Goal: Navigation & Orientation: Find specific page/section

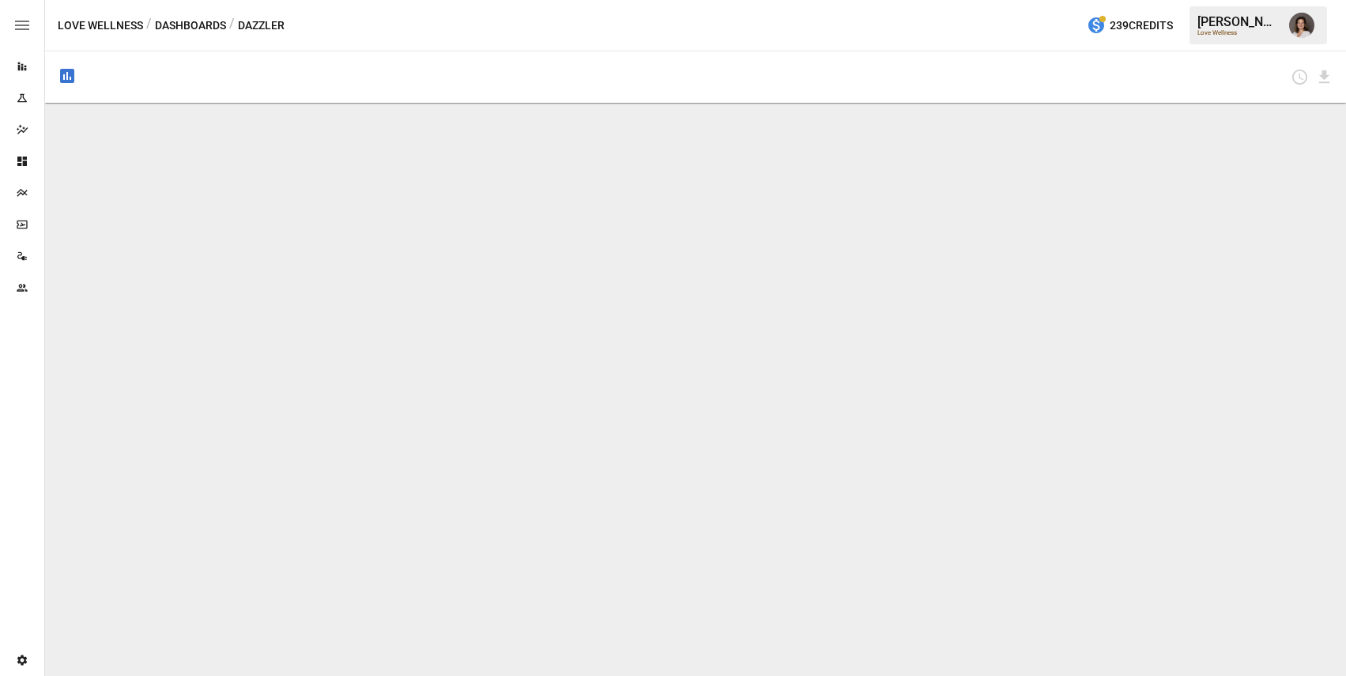
click at [203, 23] on button "Dashboards" at bounding box center [190, 26] width 71 height 20
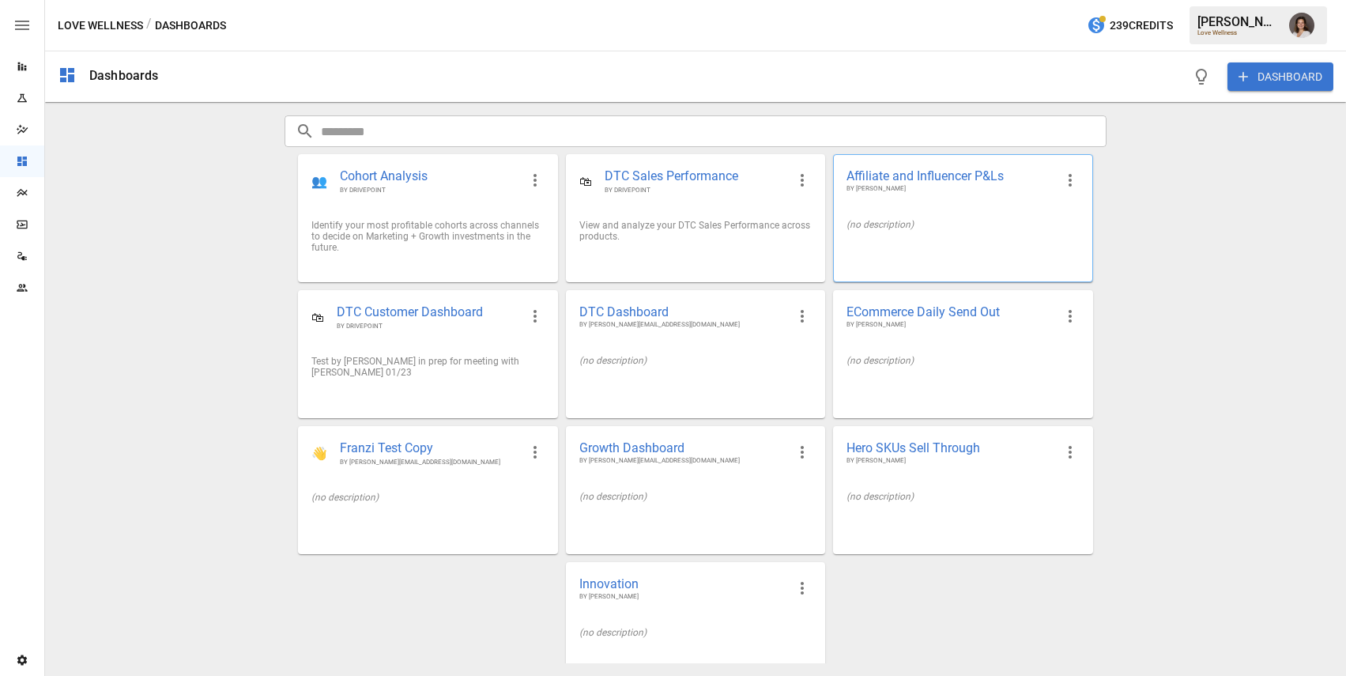
click at [917, 225] on div "(no description)" at bounding box center [963, 224] width 232 height 11
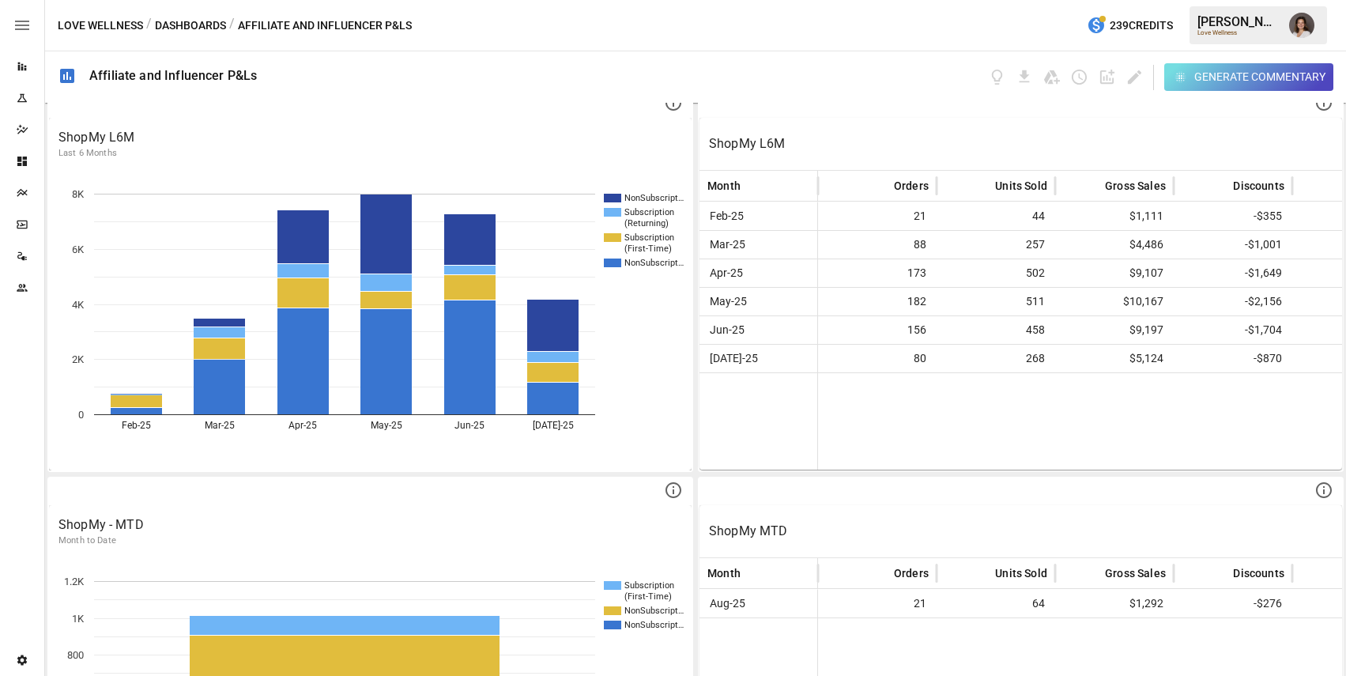
scroll to position [976, 0]
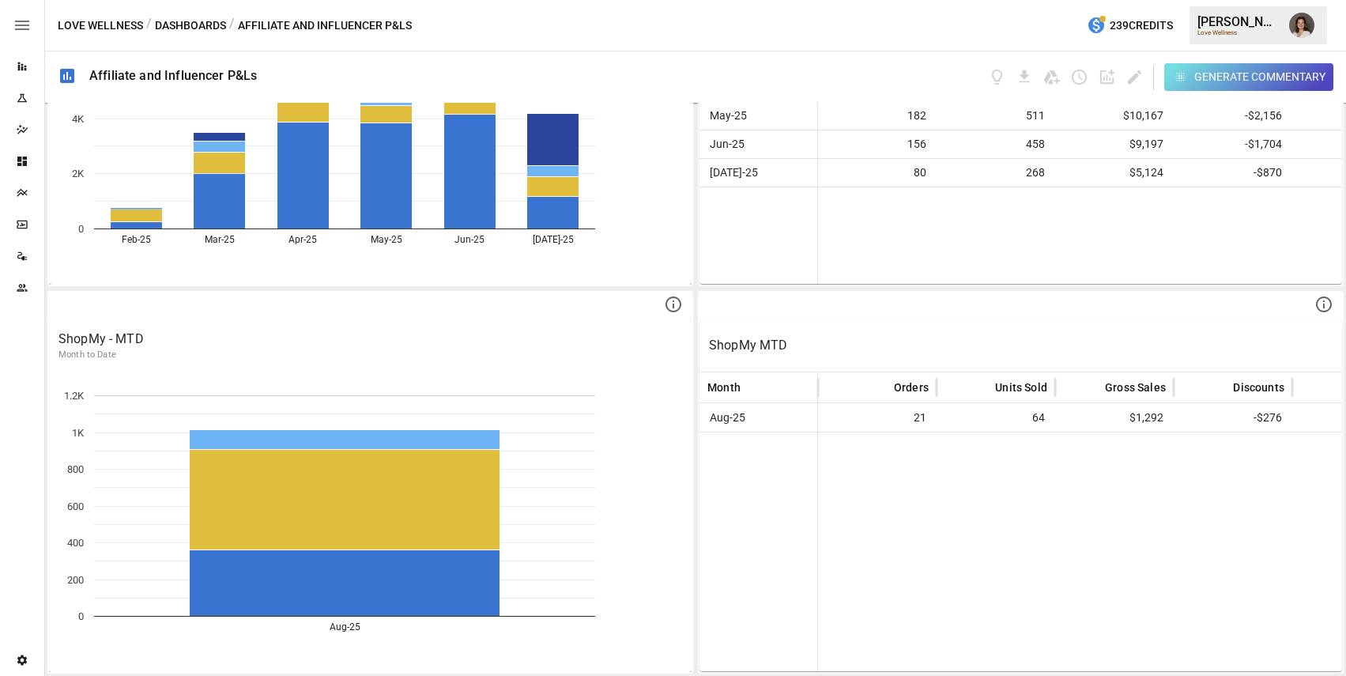
click at [185, 25] on button "Dashboards" at bounding box center [190, 26] width 71 height 20
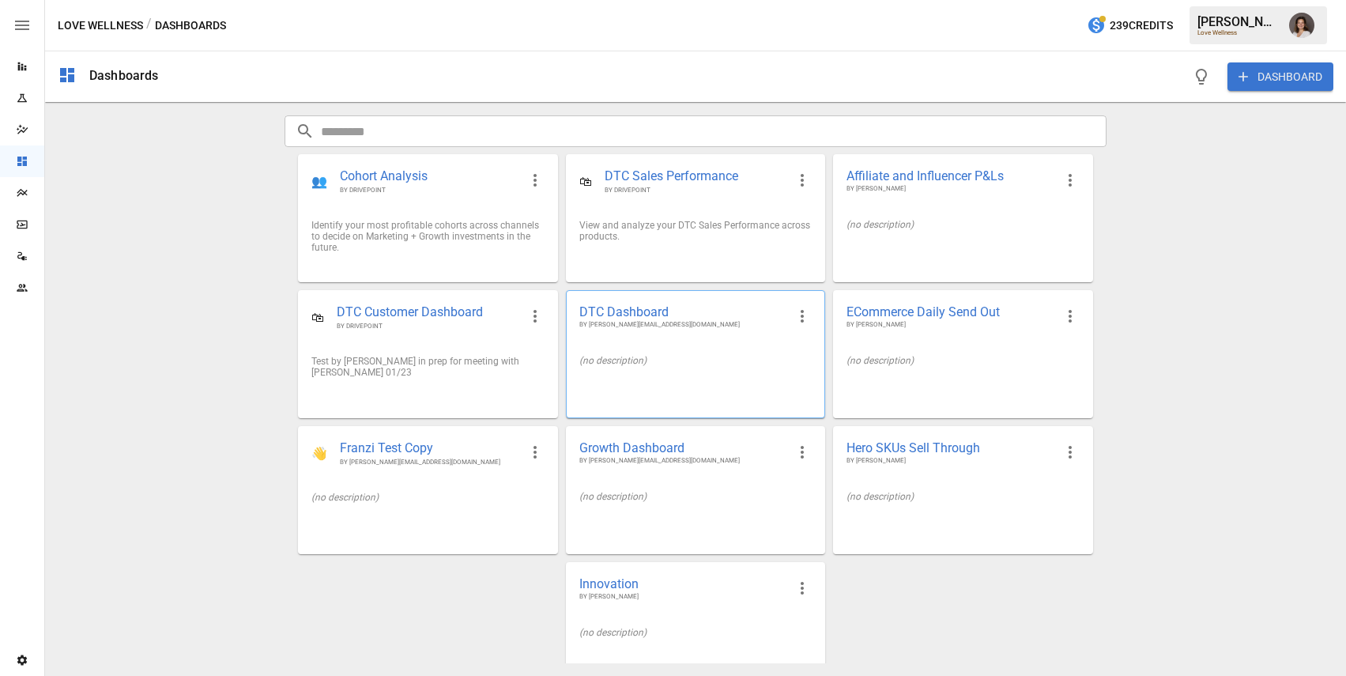
click at [688, 372] on div "(no description)" at bounding box center [696, 360] width 258 height 36
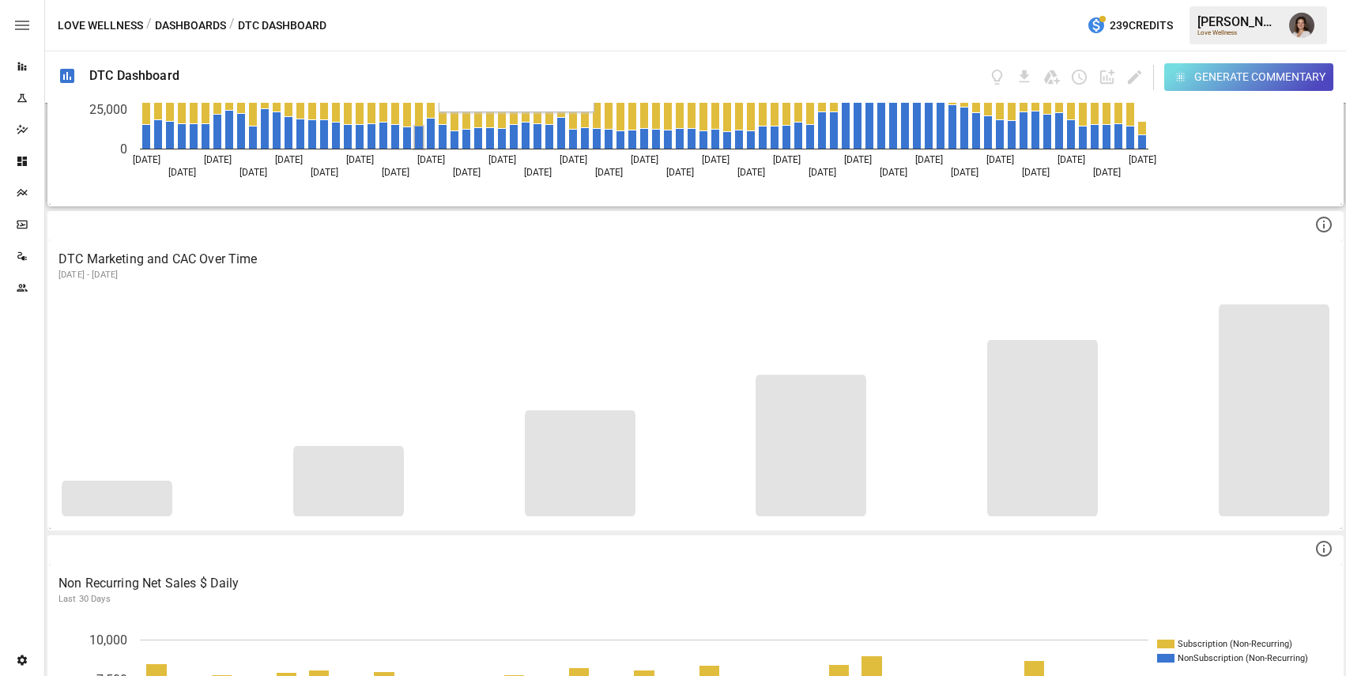
scroll to position [1466, 0]
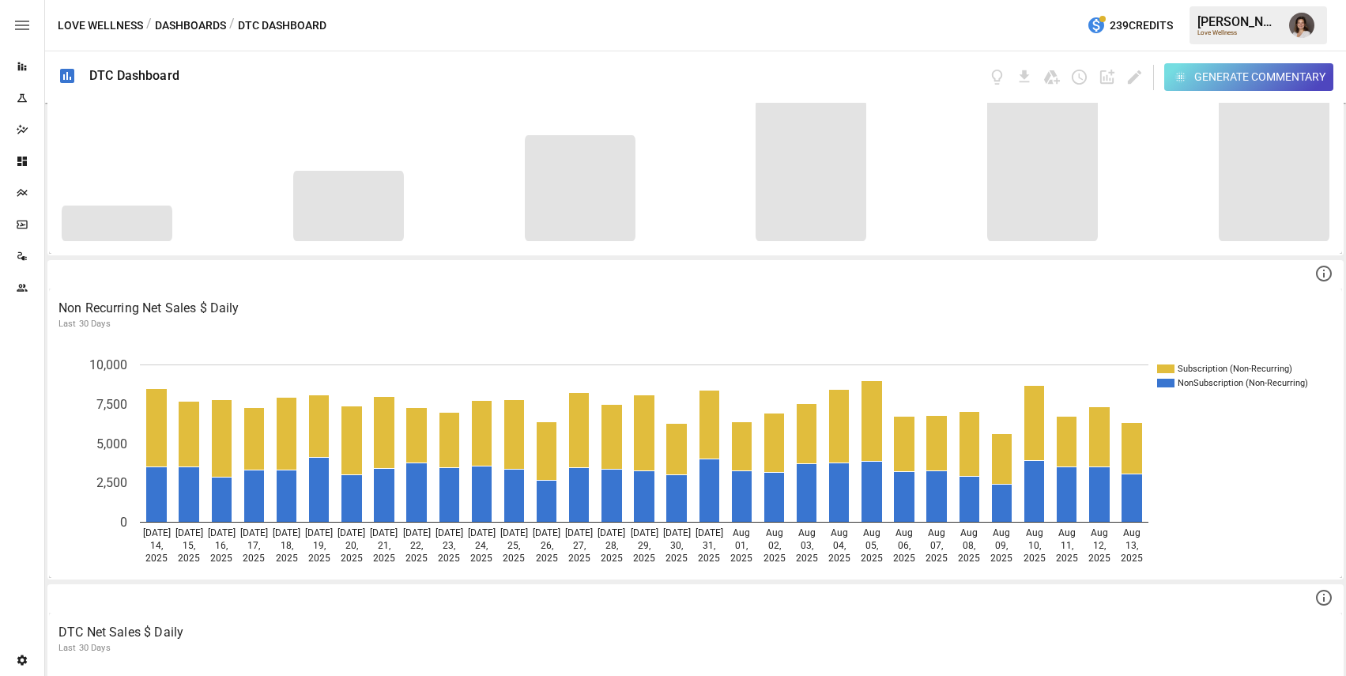
click at [179, 28] on button "Dashboards" at bounding box center [190, 26] width 71 height 20
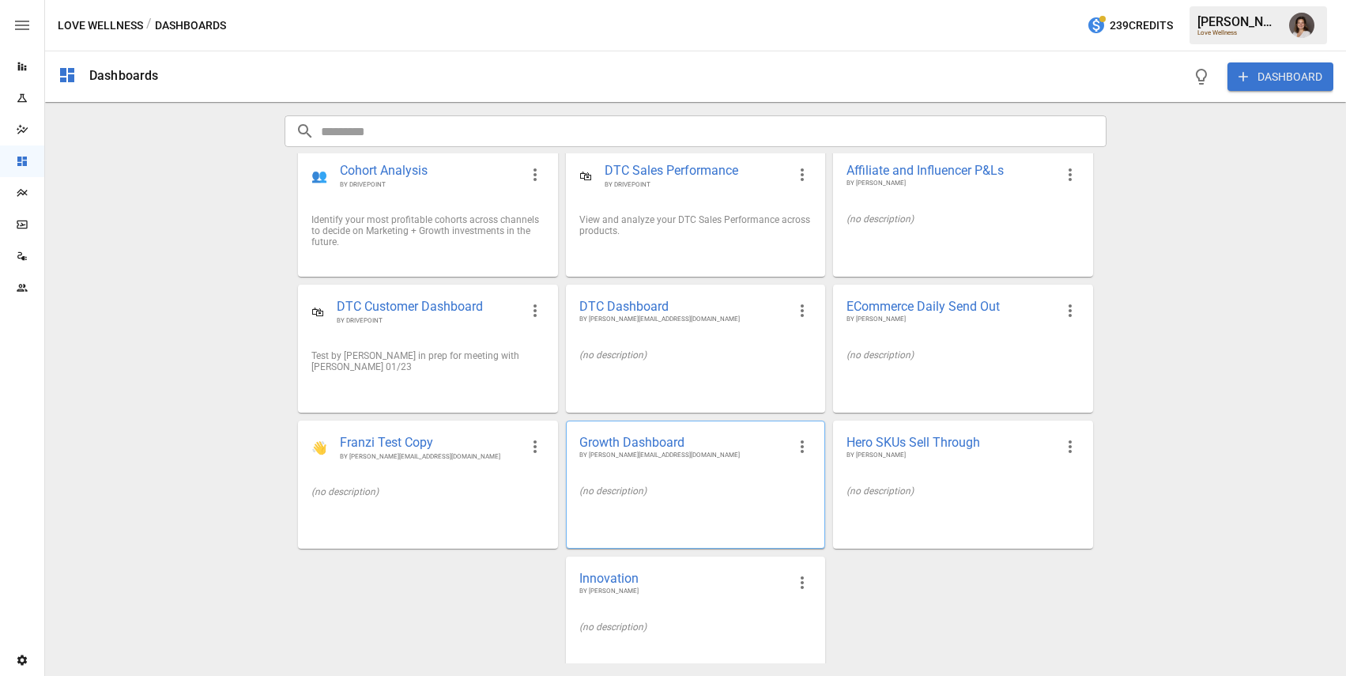
scroll to position [28, 0]
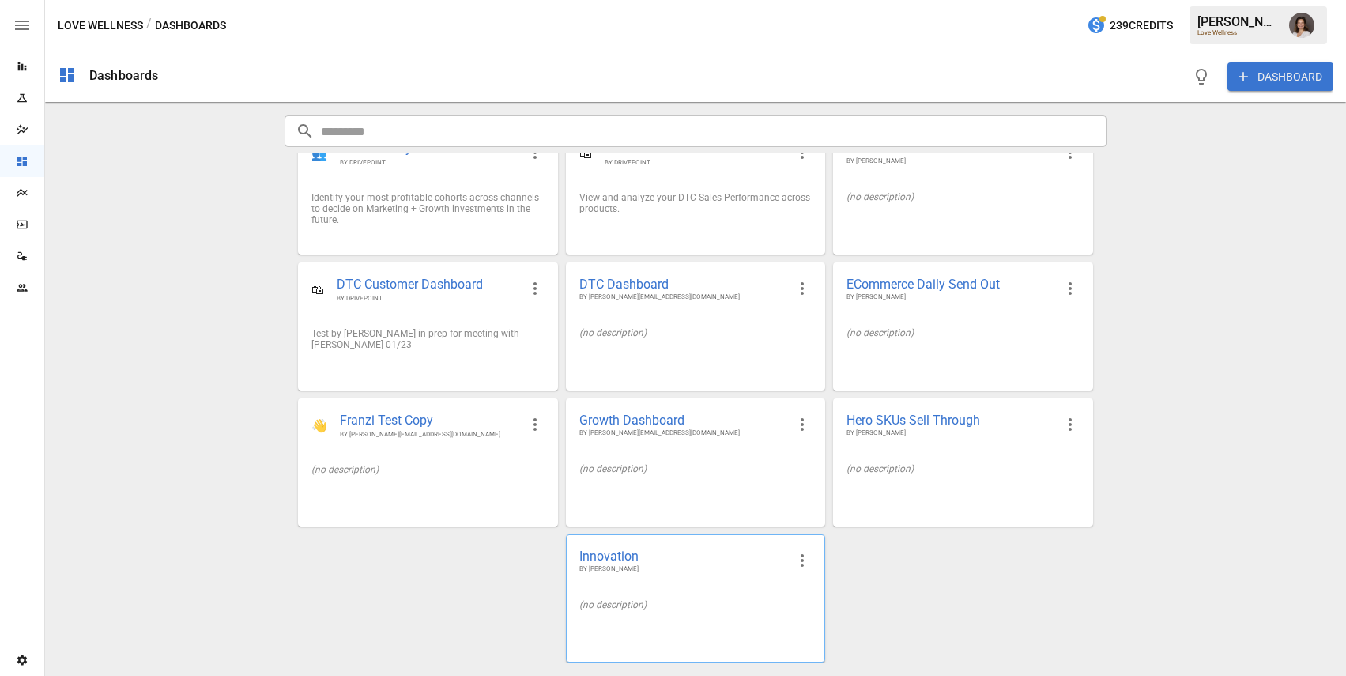
click at [705, 569] on span "BY [PERSON_NAME]" at bounding box center [682, 568] width 207 height 9
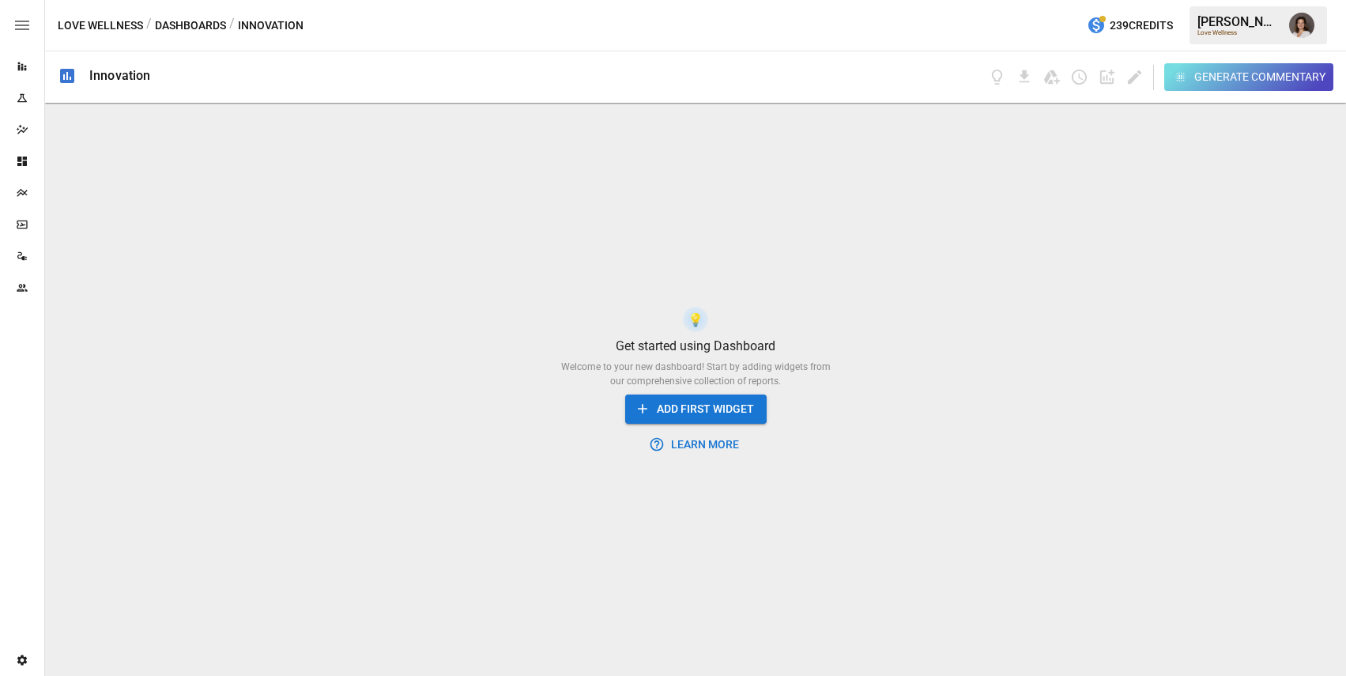
click at [193, 25] on button "Dashboards" at bounding box center [190, 26] width 71 height 20
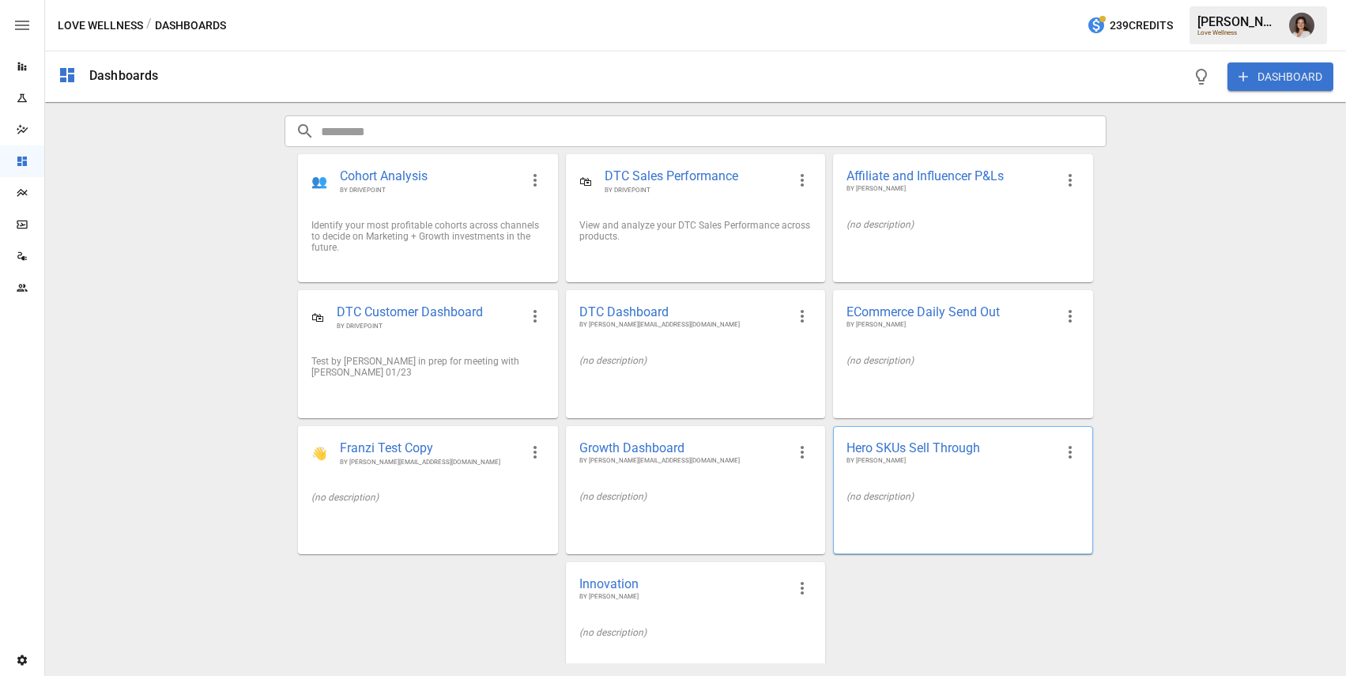
click at [910, 490] on div "(no description)" at bounding box center [963, 496] width 258 height 36
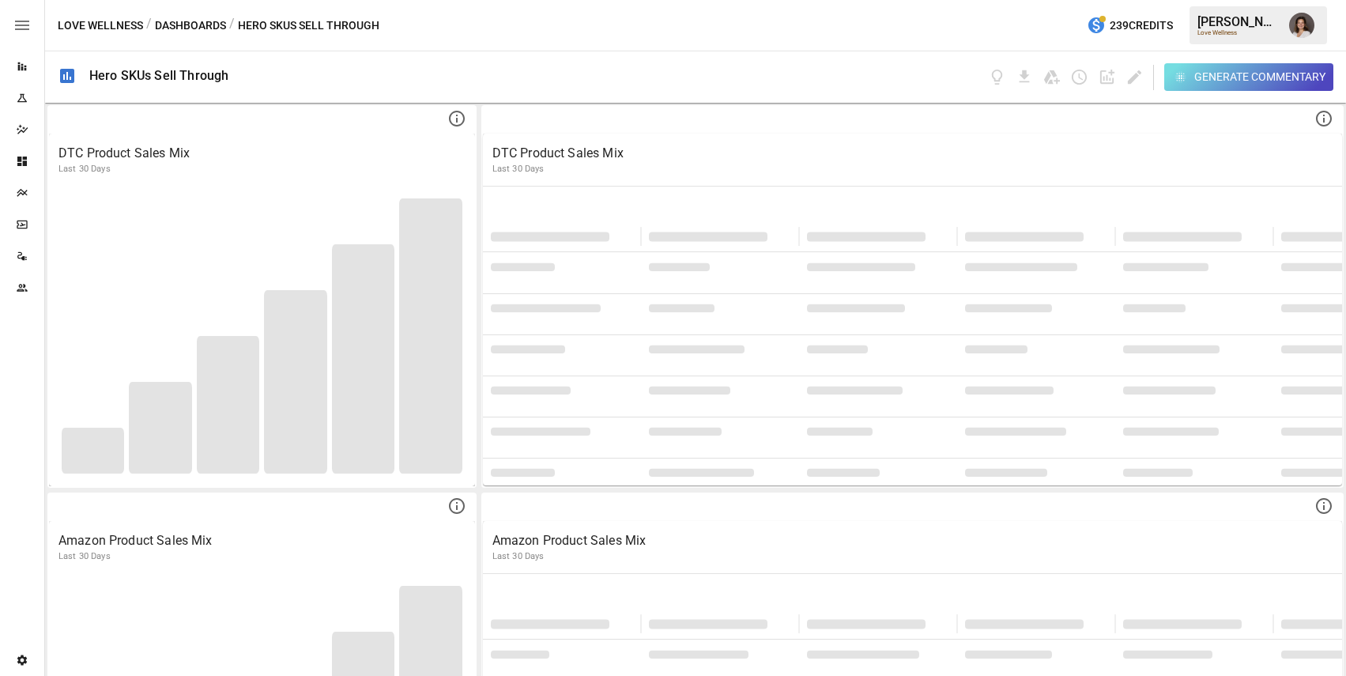
click at [202, 28] on button "Dashboards" at bounding box center [190, 26] width 71 height 20
